Goal: Task Accomplishment & Management: Manage account settings

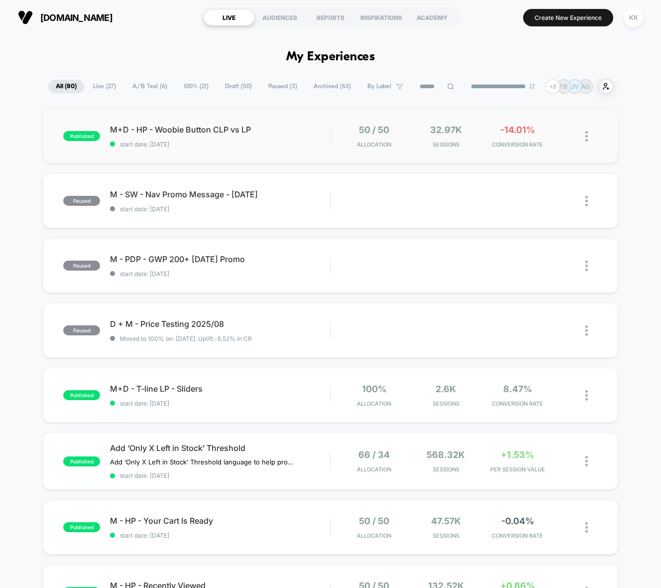
click at [242, 152] on div "published M+D - HP - Woobie Button CLP vs LP start date: [DATE] 50 / 50 Allocat…" at bounding box center [330, 136] width 575 height 55
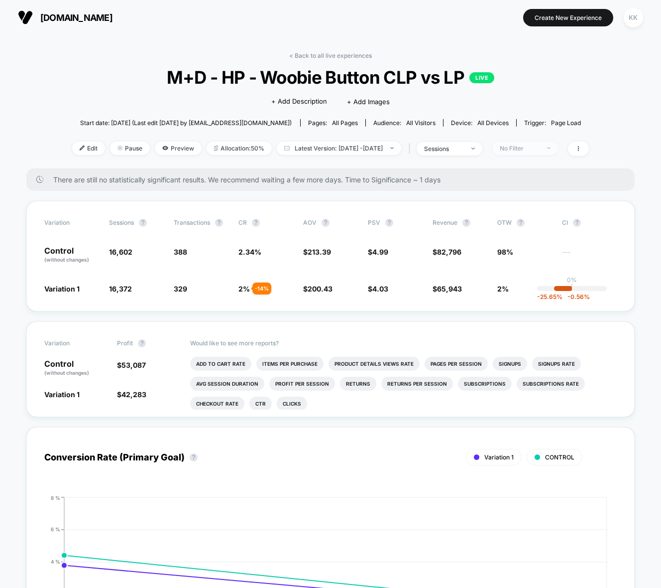
click at [536, 151] on div "No Filter" at bounding box center [520, 147] width 40 height 7
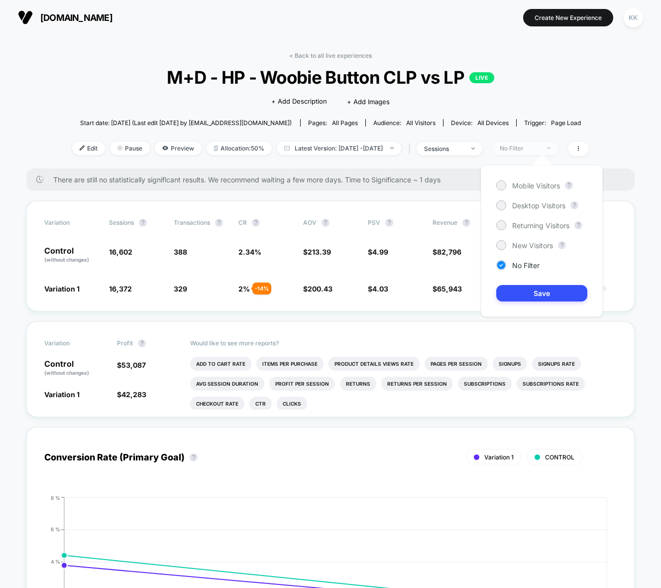
click at [539, 149] on div "No Filter" at bounding box center [520, 147] width 40 height 7
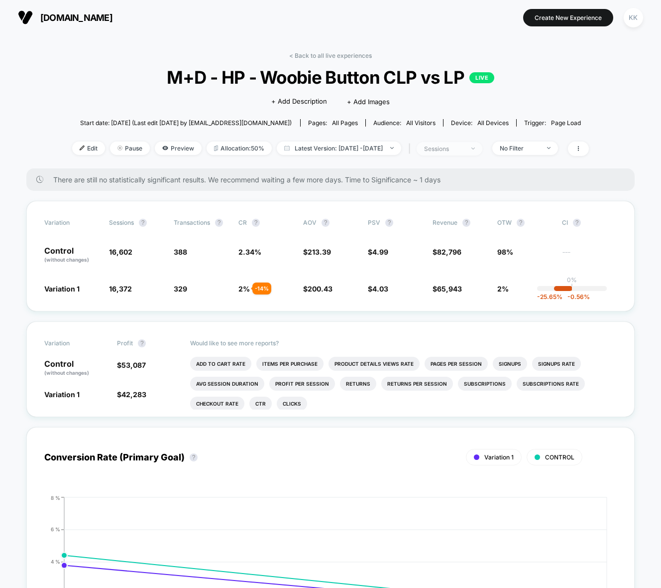
click at [464, 150] on div "sessions" at bounding box center [444, 148] width 40 height 7
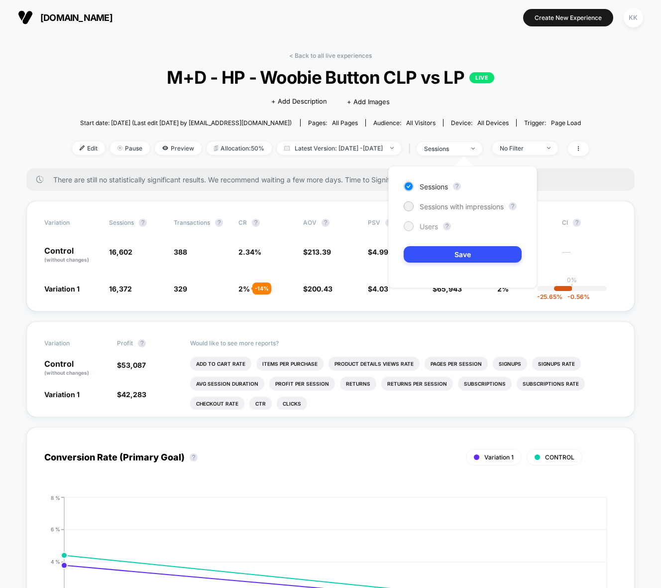
click at [426, 227] on span "Users" at bounding box center [429, 226] width 18 height 8
click at [451, 256] on button "Save" at bounding box center [463, 254] width 118 height 16
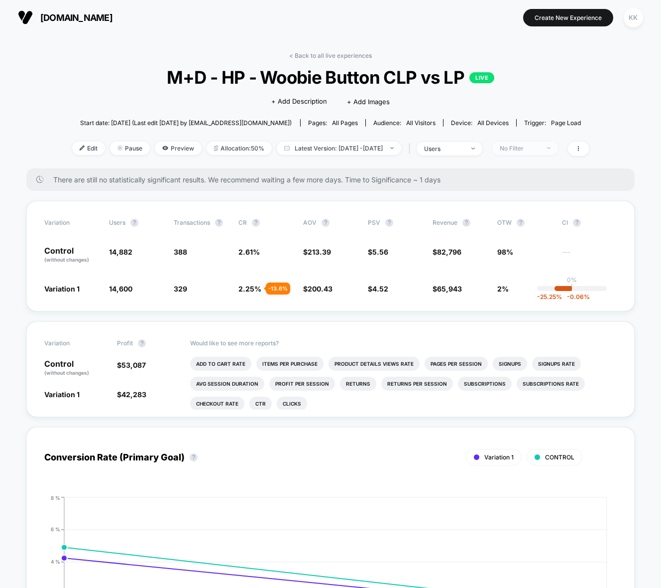
click at [540, 146] on div "No Filter" at bounding box center [520, 147] width 40 height 7
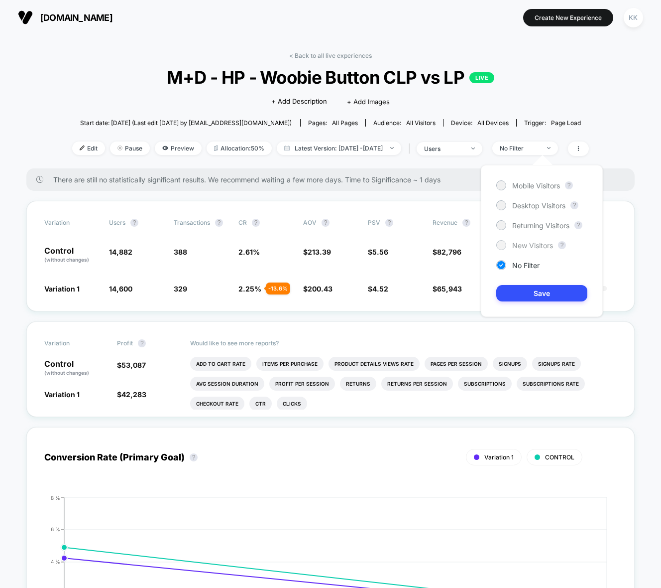
click at [523, 244] on span "New Visitors" at bounding box center [533, 245] width 41 height 8
click at [541, 291] on button "Save" at bounding box center [542, 293] width 91 height 16
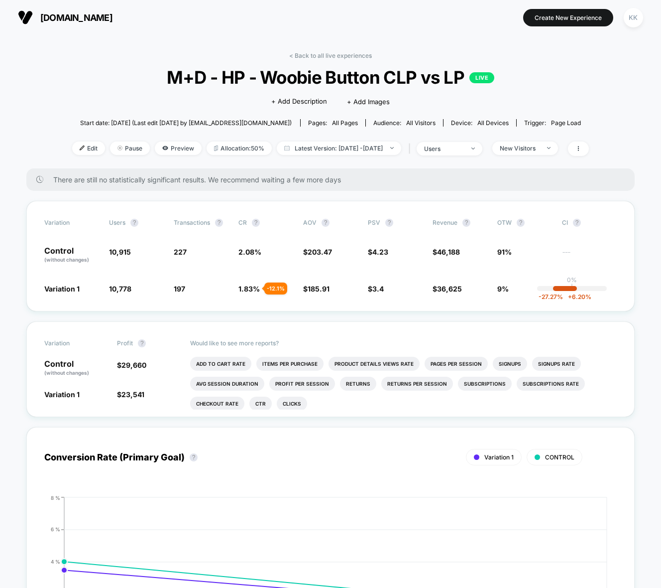
click at [535, 137] on div "< Back to all live experiences M+D - HP - Woobie Button CLP vs LP LIVE Click to…" at bounding box center [330, 110] width 517 height 117
click at [530, 146] on div "New Visitors" at bounding box center [520, 147] width 40 height 7
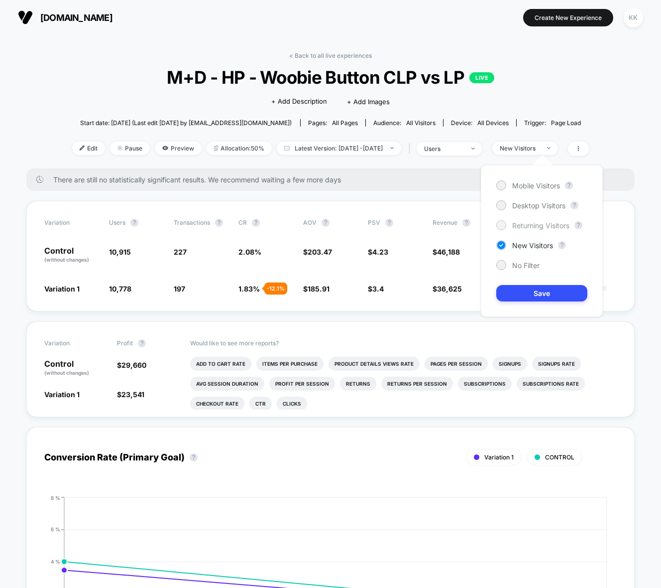
click at [526, 226] on span "Returning Visitors" at bounding box center [541, 225] width 57 height 8
click at [539, 295] on button "Save" at bounding box center [542, 293] width 91 height 16
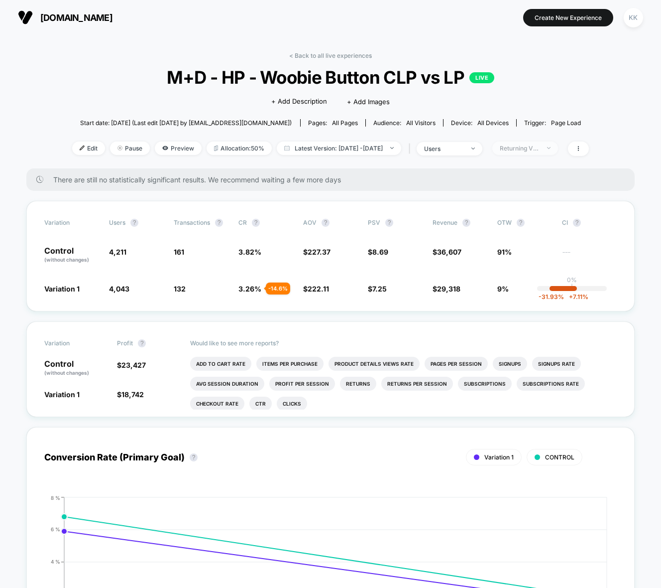
click at [540, 144] on div "Returning Visitors" at bounding box center [520, 147] width 40 height 7
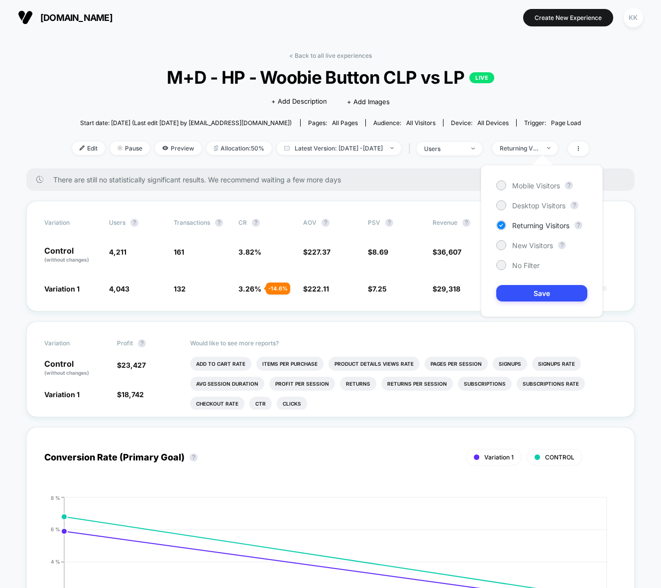
drag, startPoint x: 538, startPoint y: 206, endPoint x: 536, endPoint y: 257, distance: 50.3
click at [537, 206] on span "Desktop Visitors" at bounding box center [539, 205] width 53 height 8
click at [535, 288] on button "Save" at bounding box center [542, 293] width 91 height 16
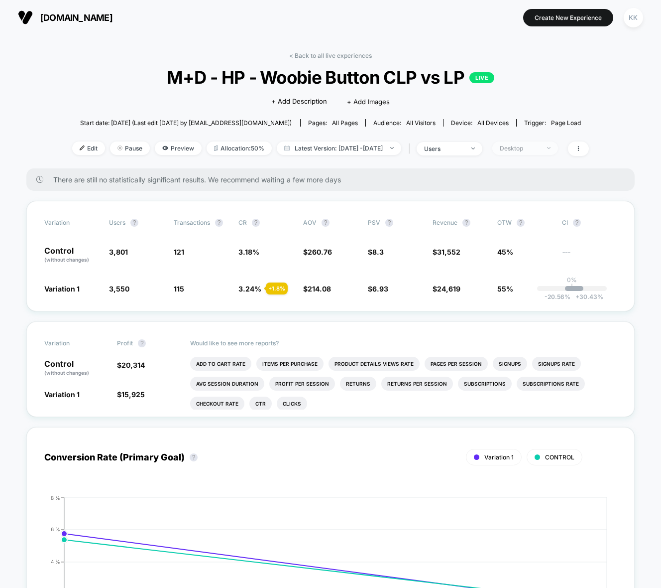
click at [540, 149] on div "Desktop" at bounding box center [520, 147] width 40 height 7
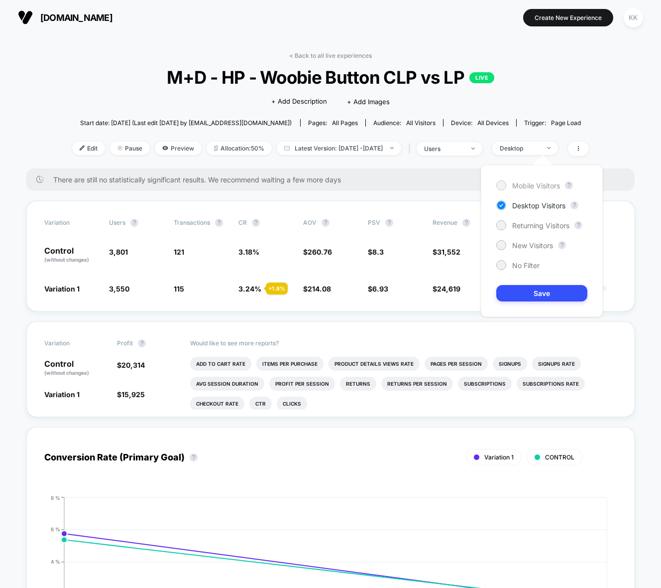
click at [535, 185] on span "Mobile Visitors" at bounding box center [537, 185] width 48 height 8
click at [544, 298] on button "Save" at bounding box center [542, 293] width 91 height 16
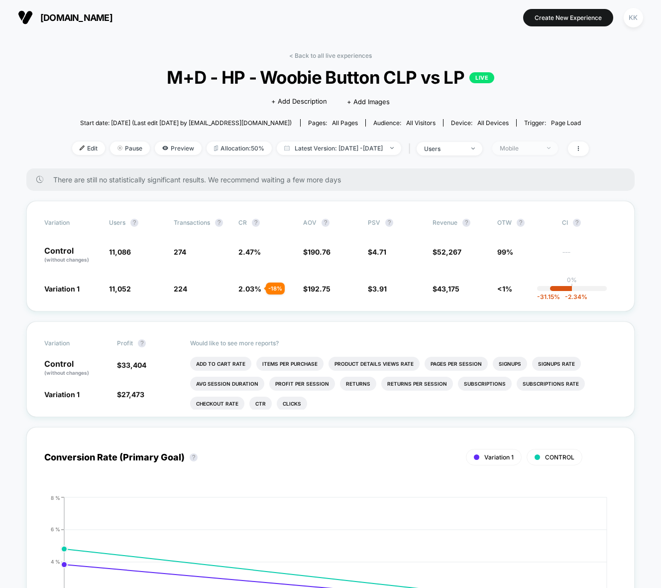
drag, startPoint x: 545, startPoint y: 143, endPoint x: 550, endPoint y: 147, distance: 6.1
click at [545, 143] on span "Mobile" at bounding box center [526, 147] width 66 height 13
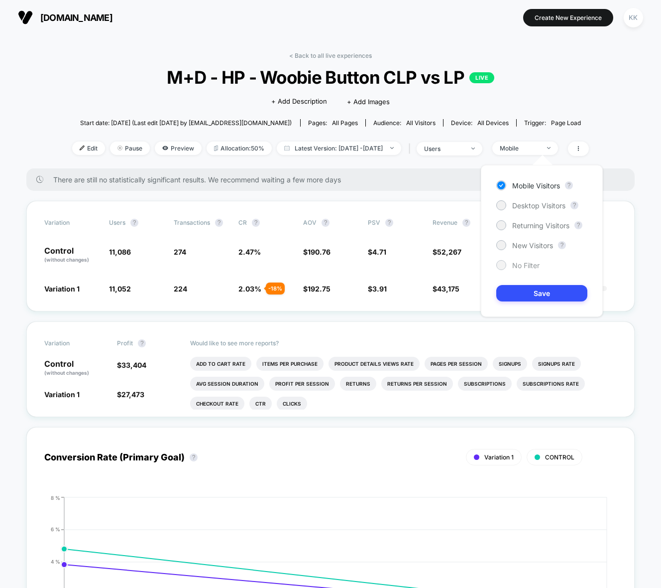
click at [522, 263] on span "No Filter" at bounding box center [526, 265] width 27 height 8
click at [541, 290] on button "Save" at bounding box center [542, 293] width 91 height 16
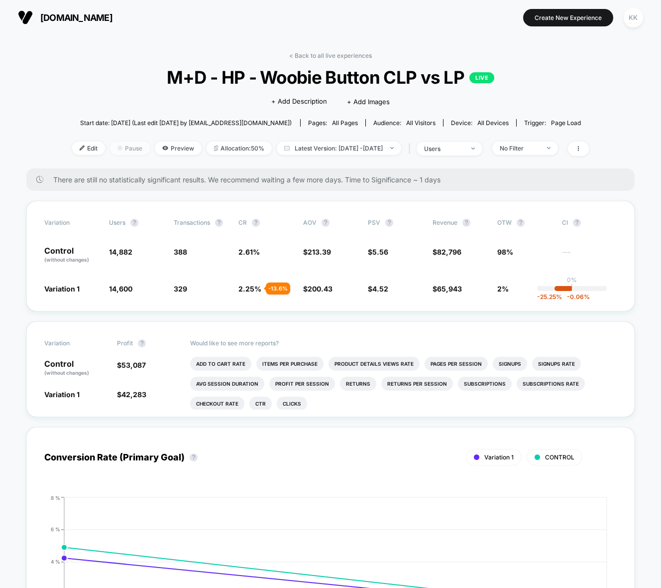
click at [110, 151] on span "Pause" at bounding box center [130, 147] width 40 height 13
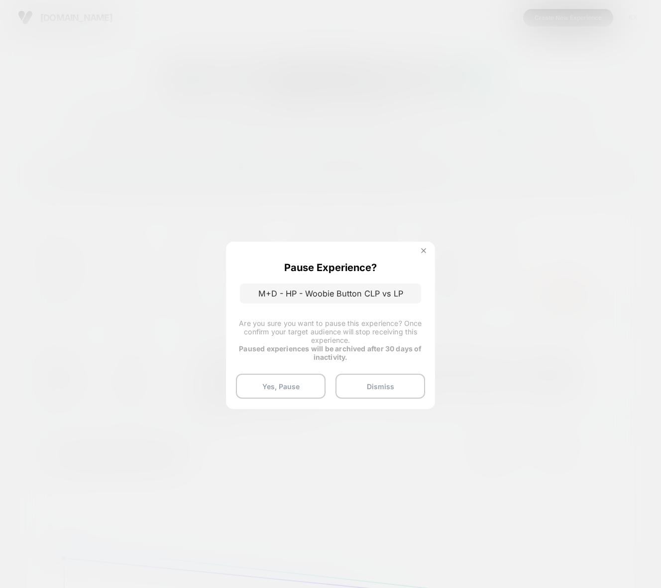
click at [426, 251] on img at bounding box center [423, 250] width 5 height 5
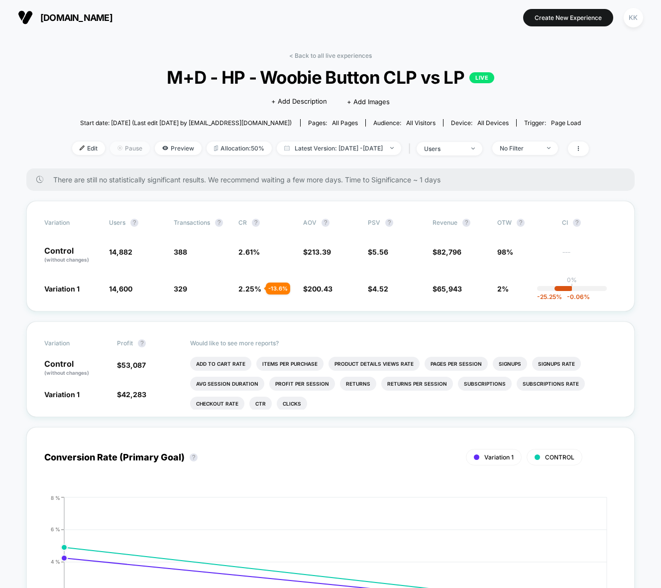
click at [110, 148] on span "Pause" at bounding box center [130, 147] width 40 height 13
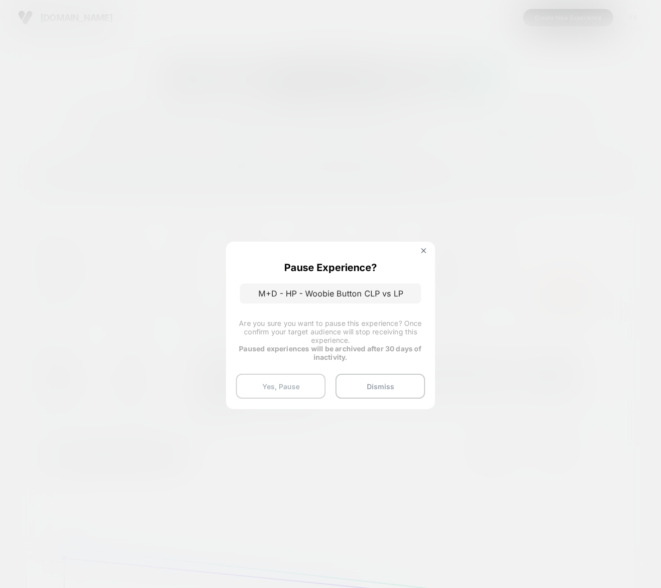
click at [293, 385] on button "Yes, Pause" at bounding box center [281, 386] width 90 height 25
